Goal: Task Accomplishment & Management: Use online tool/utility

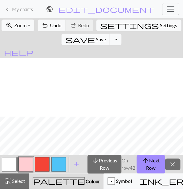
scroll to position [59, 0]
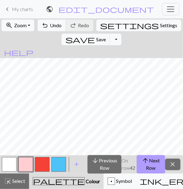
click at [149, 161] on button "arrow_upward Next Row" at bounding box center [151, 164] width 28 height 19
click at [145, 157] on span "arrow_upward" at bounding box center [145, 161] width 7 height 9
click at [152, 162] on button "arrow_upward Next Row" at bounding box center [151, 164] width 28 height 19
click at [154, 159] on button "arrow_upward Next Row" at bounding box center [151, 164] width 28 height 19
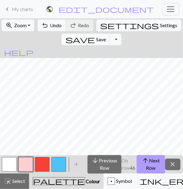
click at [153, 163] on button "arrow_upward Next Row" at bounding box center [151, 164] width 28 height 19
click at [151, 162] on button "arrow_upward Next Row" at bounding box center [151, 164] width 28 height 19
click at [149, 168] on button "arrow_upward Next Row" at bounding box center [151, 164] width 28 height 19
click at [145, 164] on span "arrow_upward" at bounding box center [145, 161] width 7 height 9
click at [146, 166] on button "arrow_upward Next Row" at bounding box center [151, 164] width 28 height 19
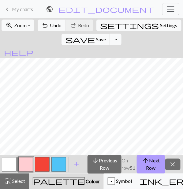
click at [152, 165] on button "arrow_upward Next Row" at bounding box center [151, 164] width 28 height 19
